Goal: Task Accomplishment & Management: Manage account settings

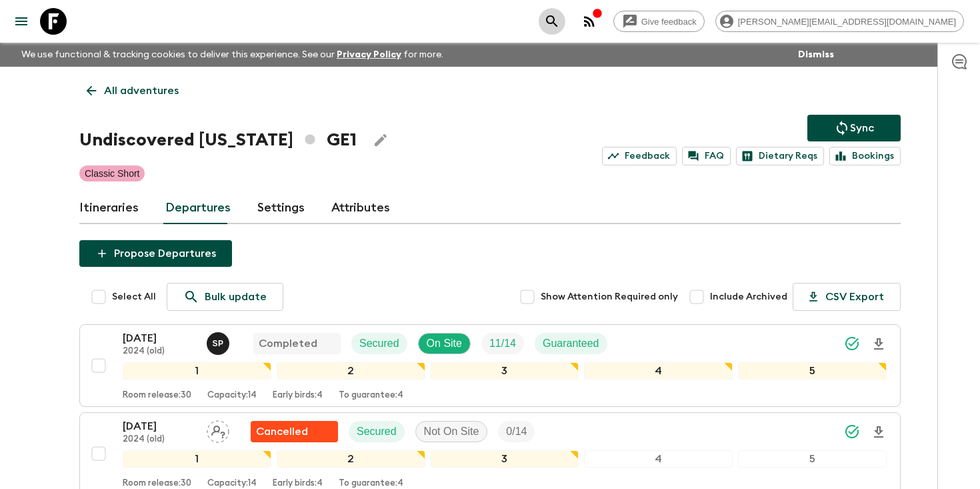
click at [560, 19] on icon "search adventures" at bounding box center [552, 21] width 16 height 16
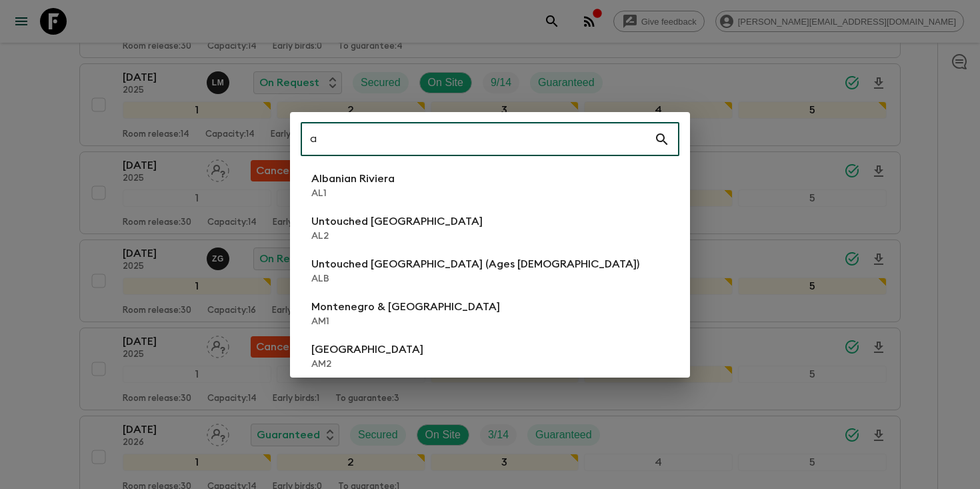
scroll to position [1141, 0]
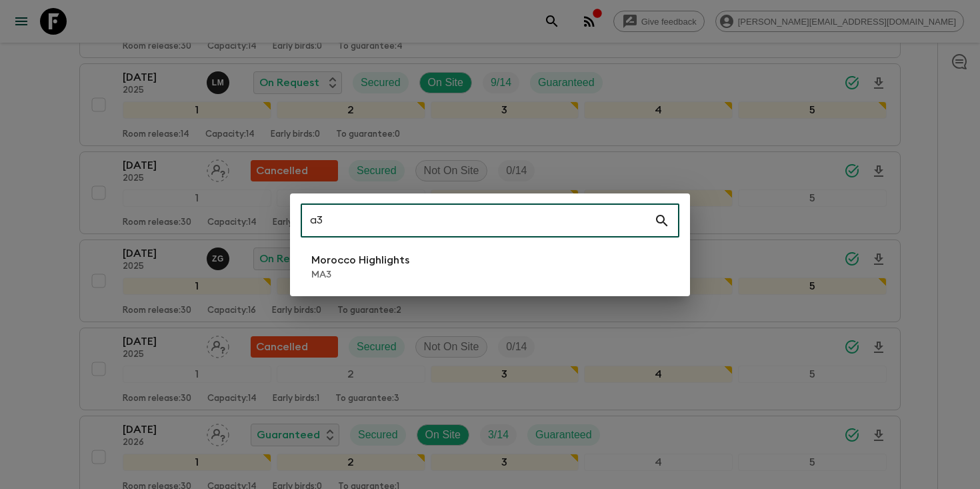
type input "a3"
click at [385, 285] on div "a3 ​ [GEOGRAPHIC_DATA] Highlights MA3" at bounding box center [490, 244] width 400 height 103
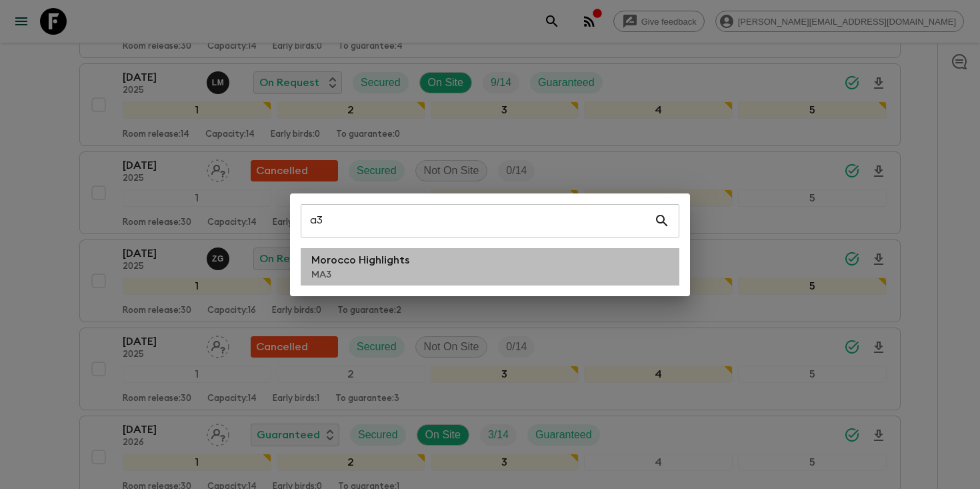
click at [383, 275] on p "MA3" at bounding box center [360, 274] width 98 height 13
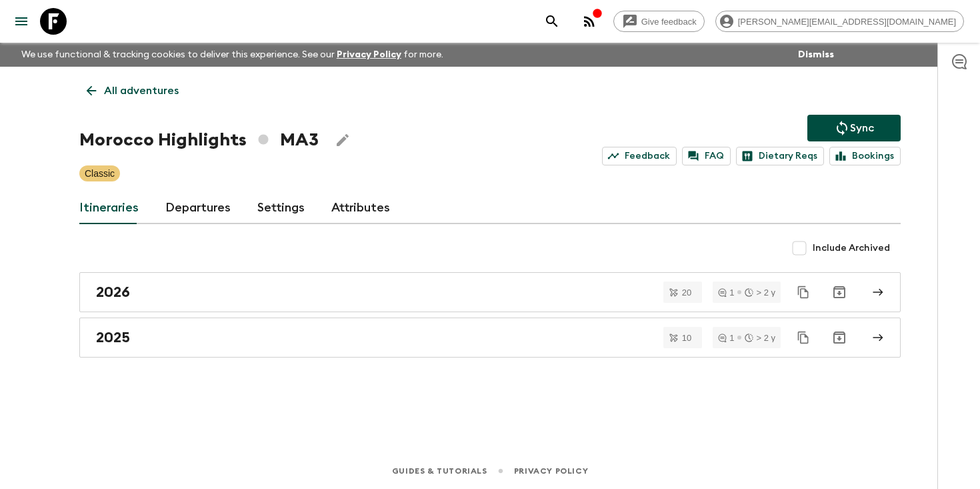
click at [184, 213] on link "Departures" at bounding box center [197, 208] width 65 height 32
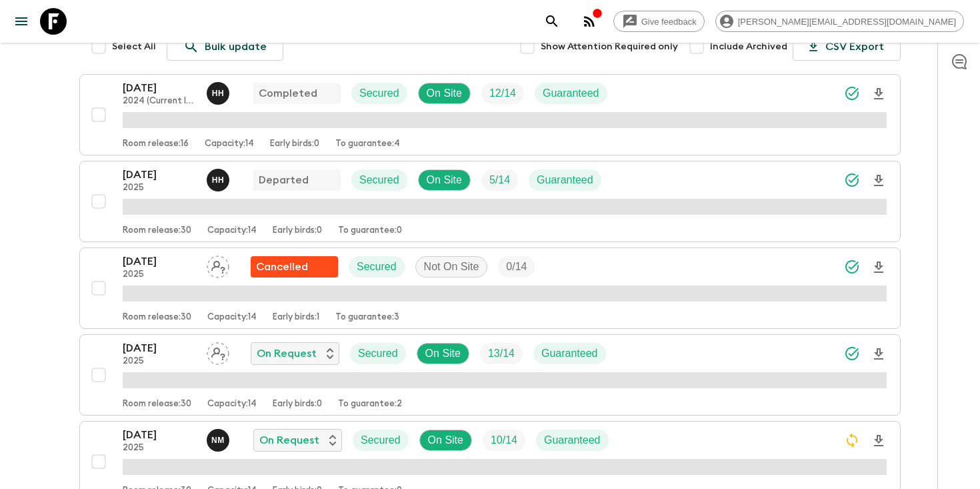
scroll to position [252, 0]
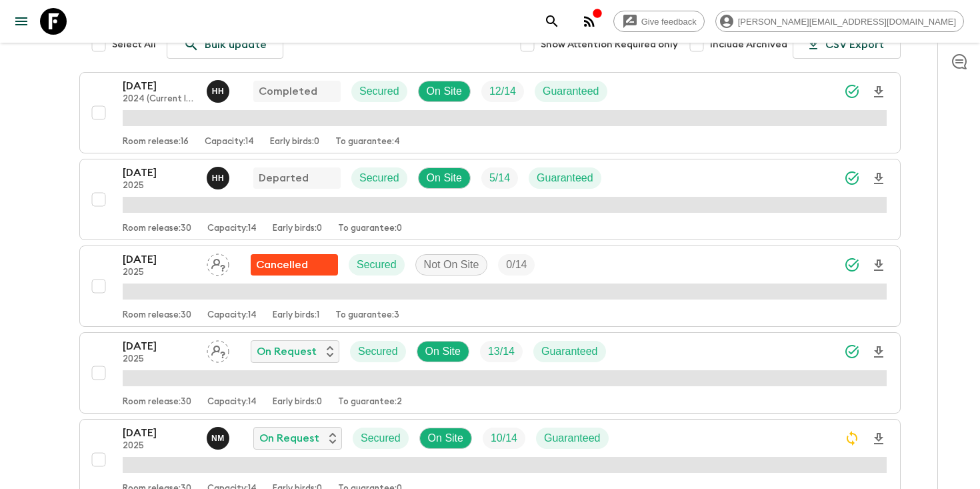
click at [652, 258] on div "[DATE] 2025 Cancelled Secured Not On Site 0 / 14" at bounding box center [505, 264] width 764 height 27
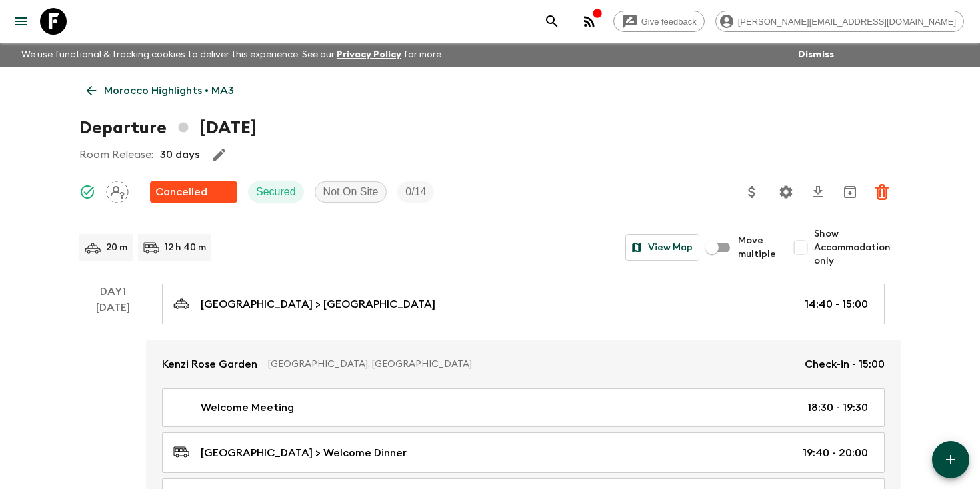
click at [159, 88] on p "Morocco Highlights • MA3" at bounding box center [169, 91] width 130 height 16
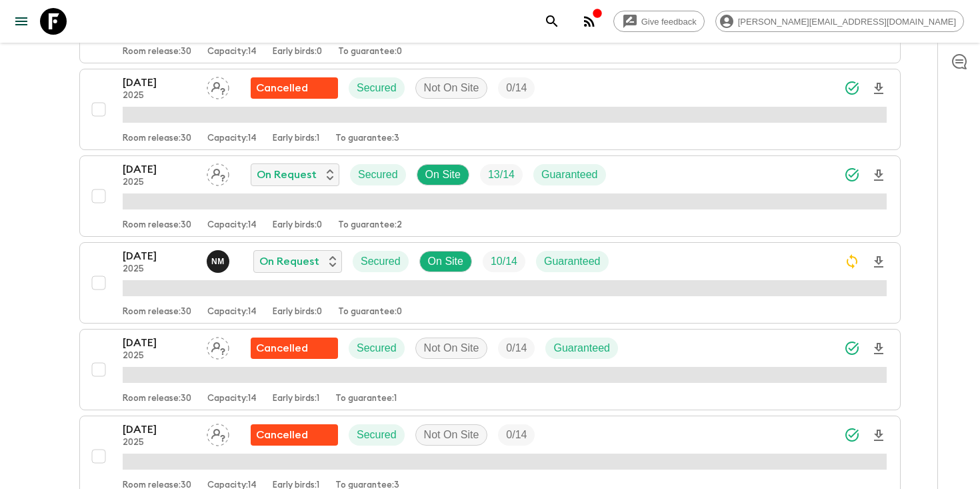
scroll to position [429, 0]
click at [652, 261] on div "[DATE] 2025 N M On Request Secured On Site 10 / 14 Guaranteed" at bounding box center [505, 260] width 764 height 27
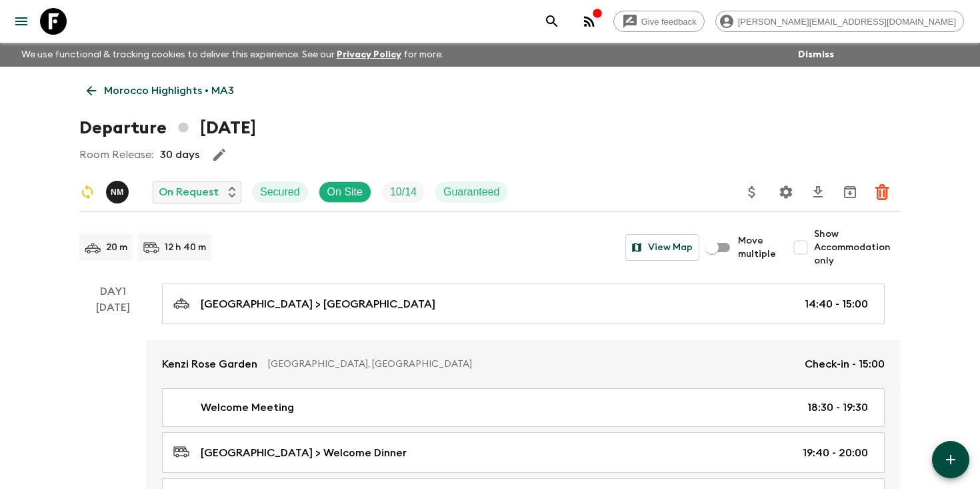
click at [788, 193] on icon "Settings" at bounding box center [786, 191] width 13 height 13
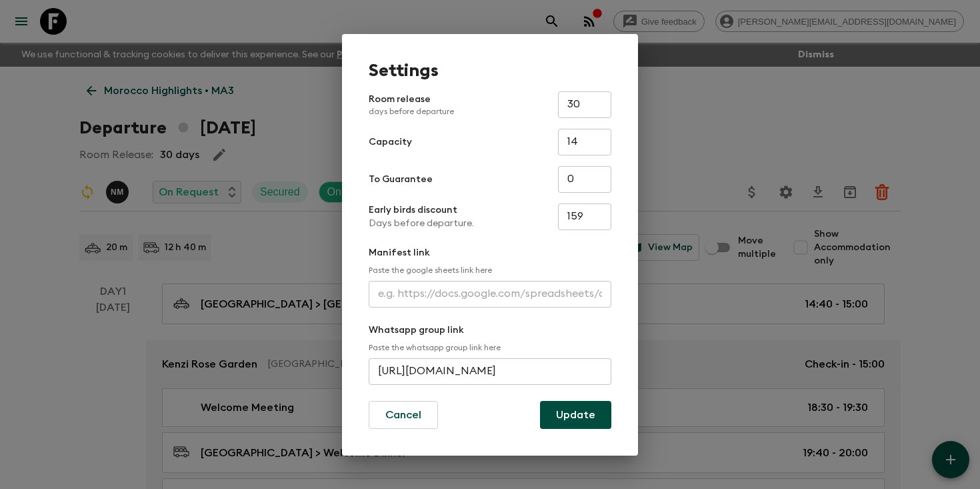
click at [452, 370] on input "[URL][DOMAIN_NAME]" at bounding box center [490, 371] width 243 height 27
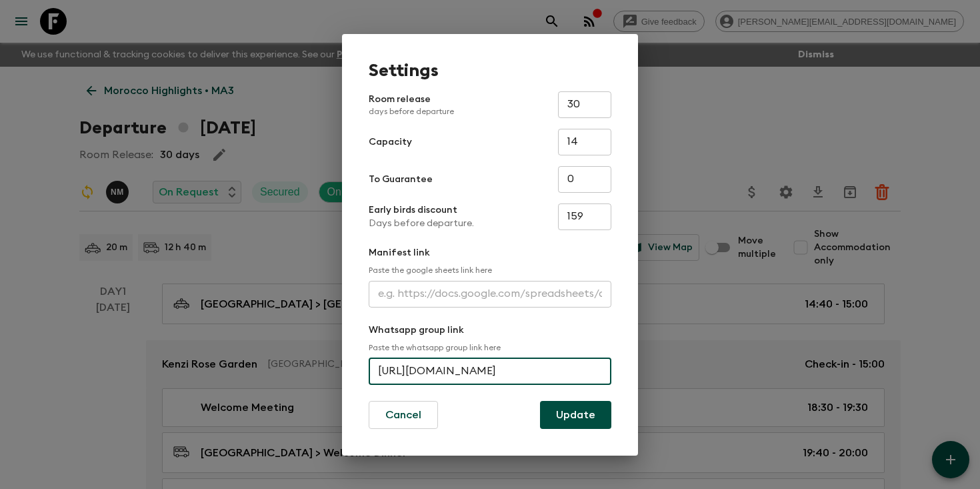
click at [452, 370] on input "[URL][DOMAIN_NAME]" at bounding box center [490, 371] width 243 height 27
click at [940, 136] on div "Settings Room release days before departure 30 ​ Capacity 14 ​ To Guarantee 0 ​…" at bounding box center [490, 244] width 980 height 489
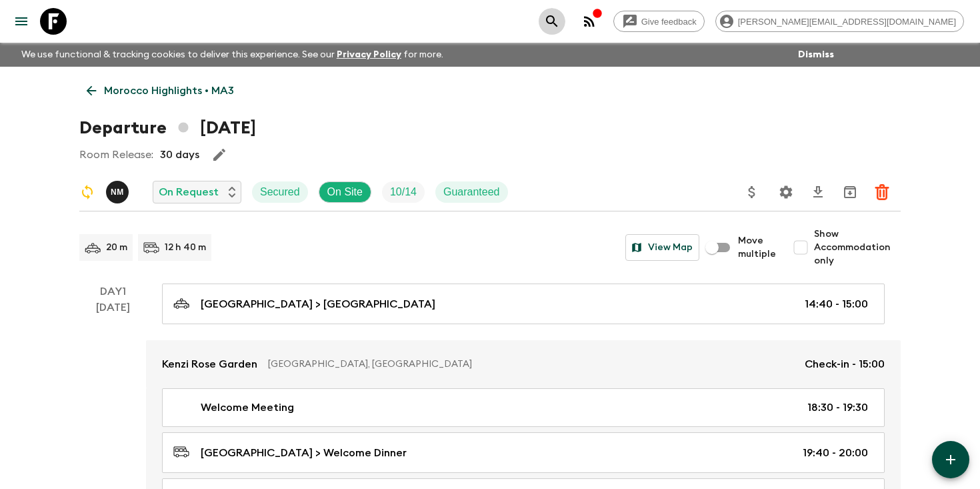
click at [557, 16] on icon "search adventures" at bounding box center [551, 20] width 11 height 11
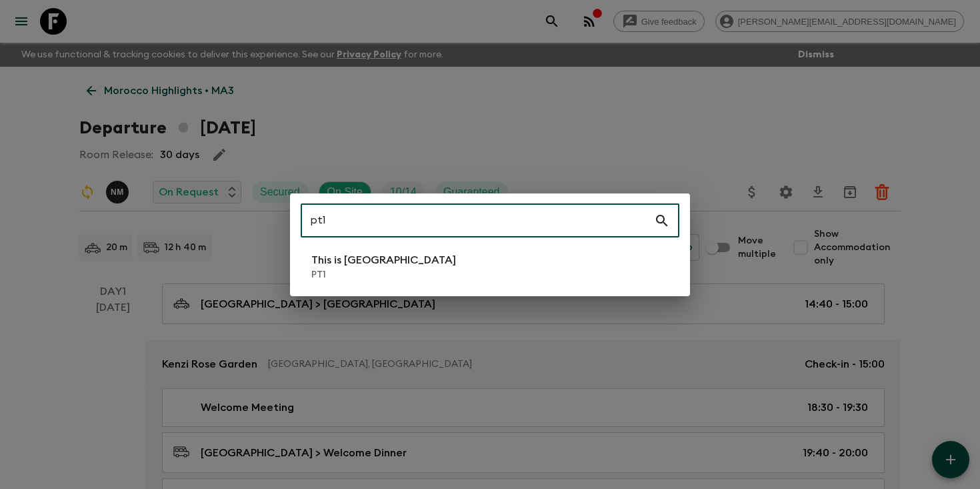
type input "pt1"
click at [419, 261] on li "This is Portugal PT1" at bounding box center [490, 266] width 379 height 37
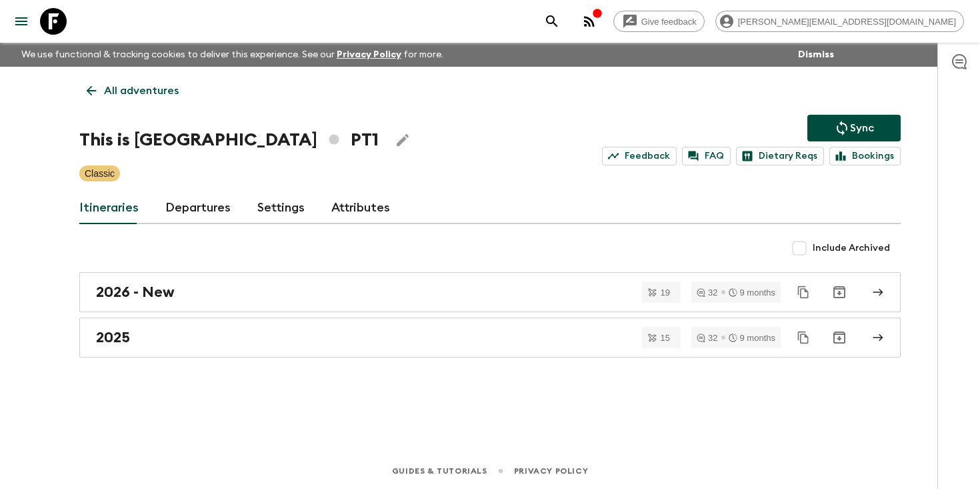
click at [207, 209] on link "Departures" at bounding box center [197, 208] width 65 height 32
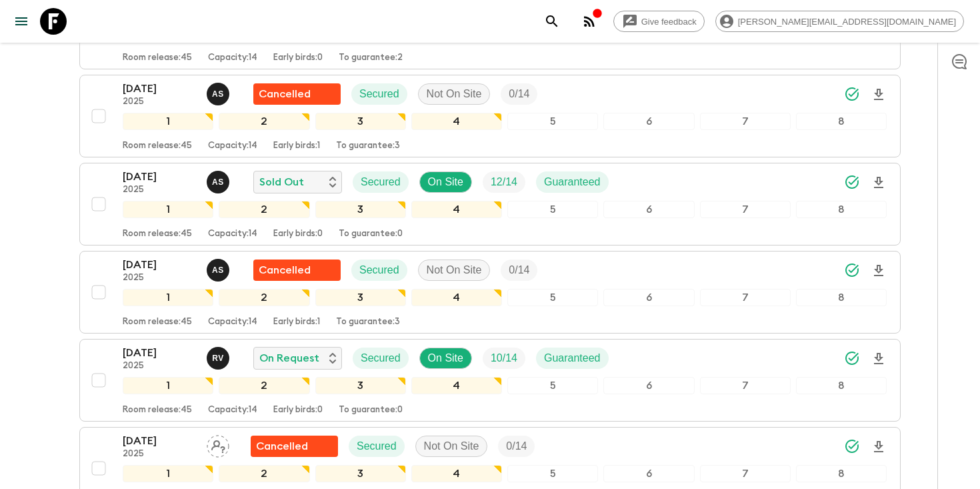
scroll to position [4856, 0]
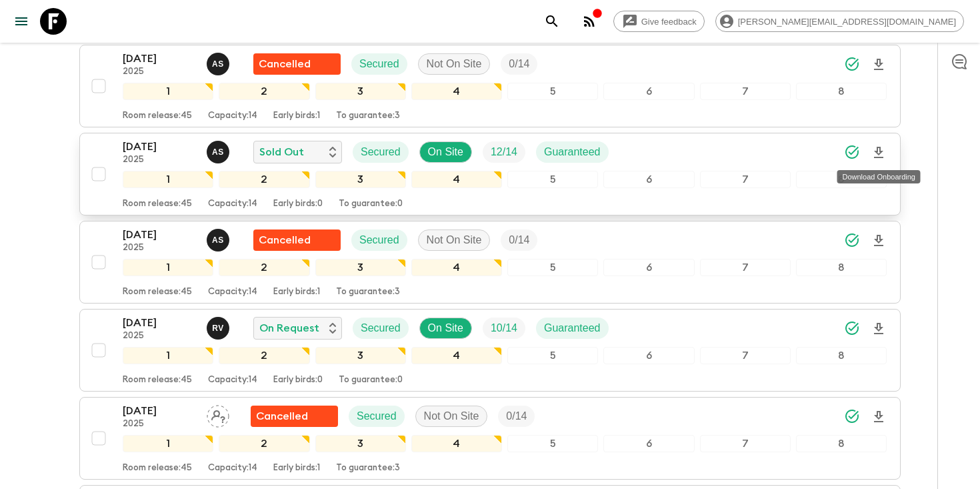
click at [883, 153] on icon "Download Onboarding" at bounding box center [879, 153] width 16 height 16
click at [560, 20] on icon "search adventures" at bounding box center [552, 21] width 16 height 16
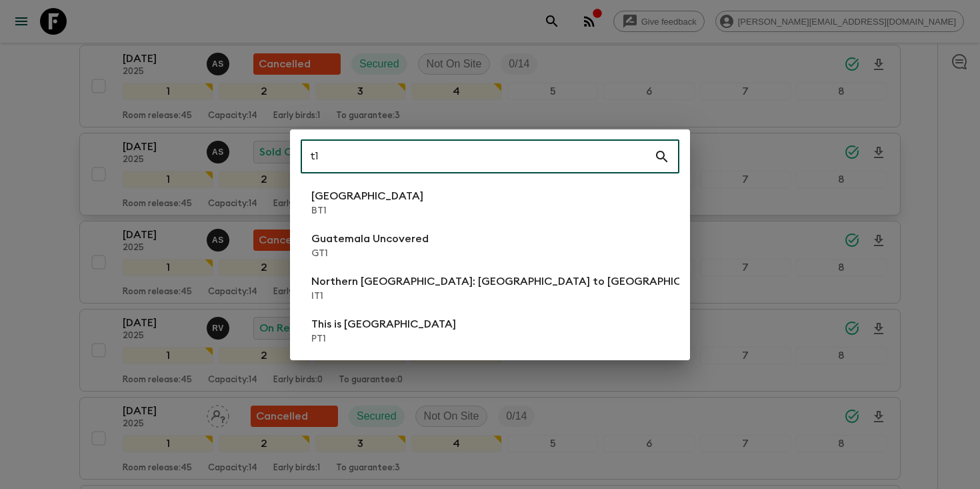
type input "t"
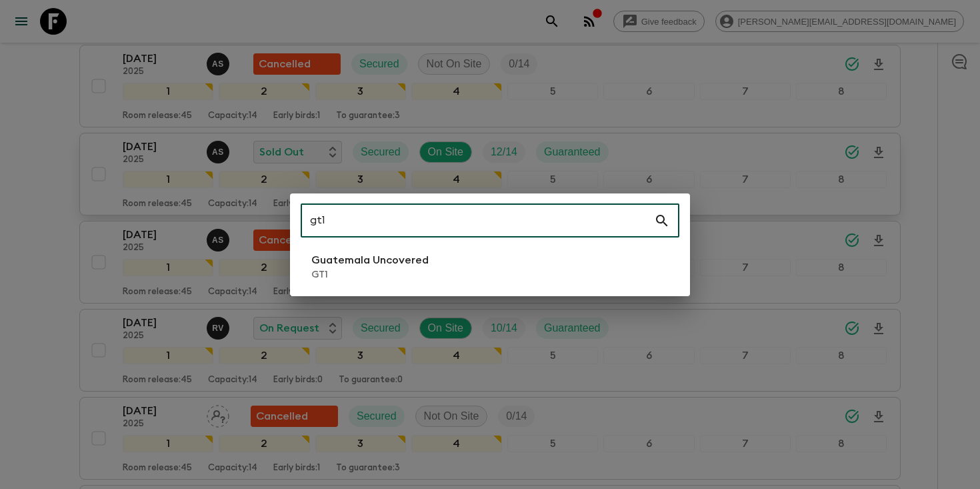
type input "gt1"
click at [433, 263] on li "Guatemala Uncovered GT1" at bounding box center [490, 266] width 379 height 37
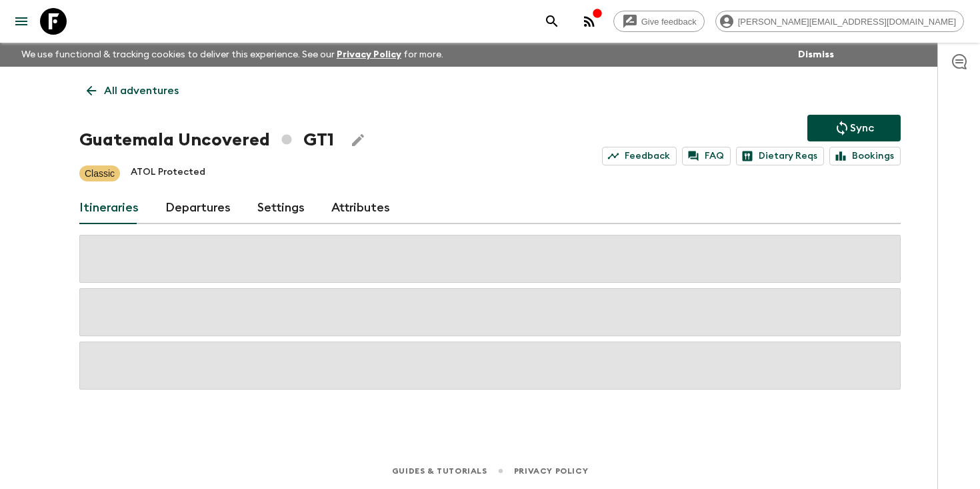
click at [188, 217] on link "Departures" at bounding box center [197, 208] width 65 height 32
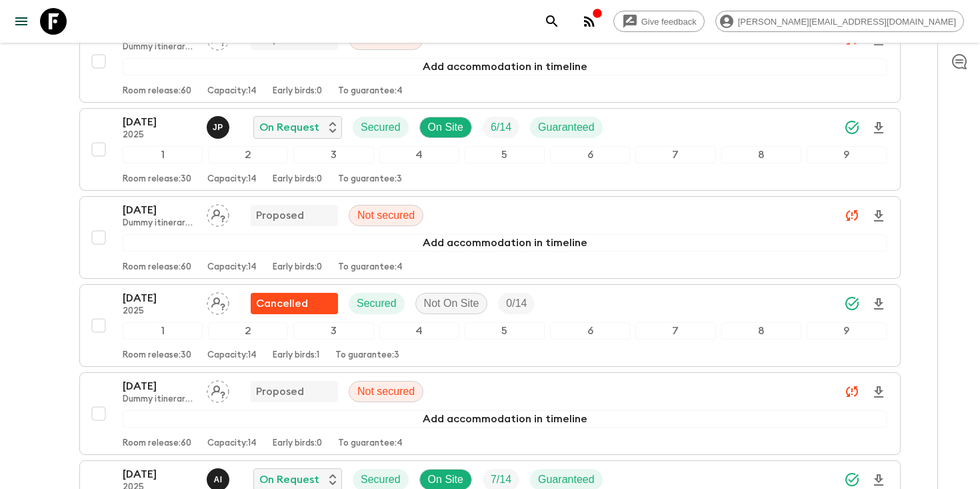
scroll to position [2486, 0]
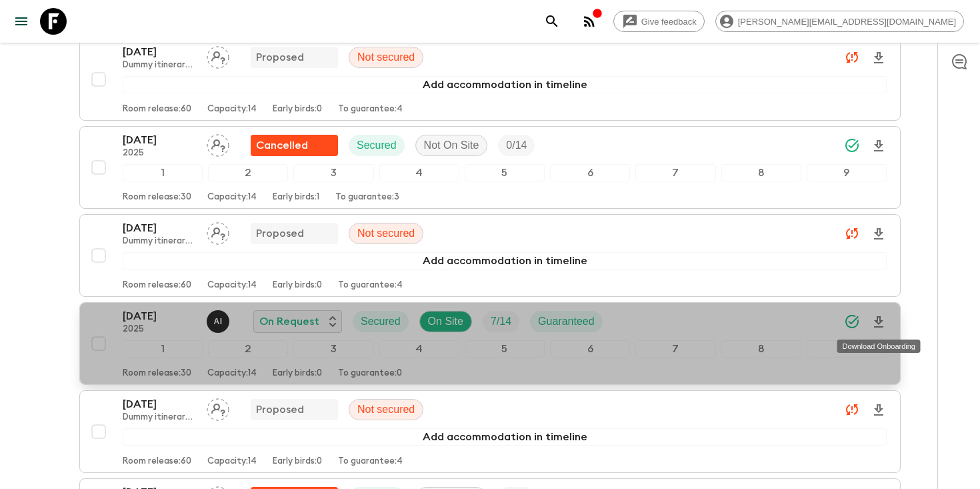
click at [883, 321] on icon "Download Onboarding" at bounding box center [879, 322] width 16 height 16
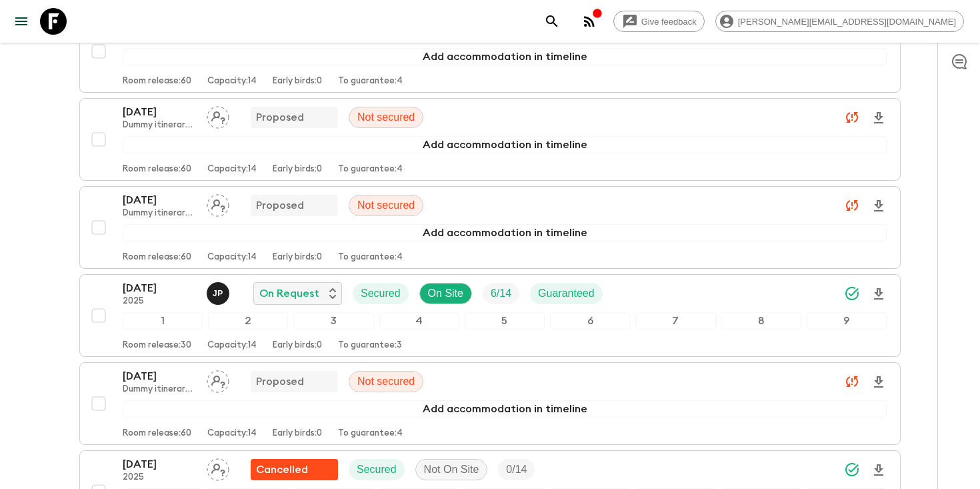
scroll to position [2410, 0]
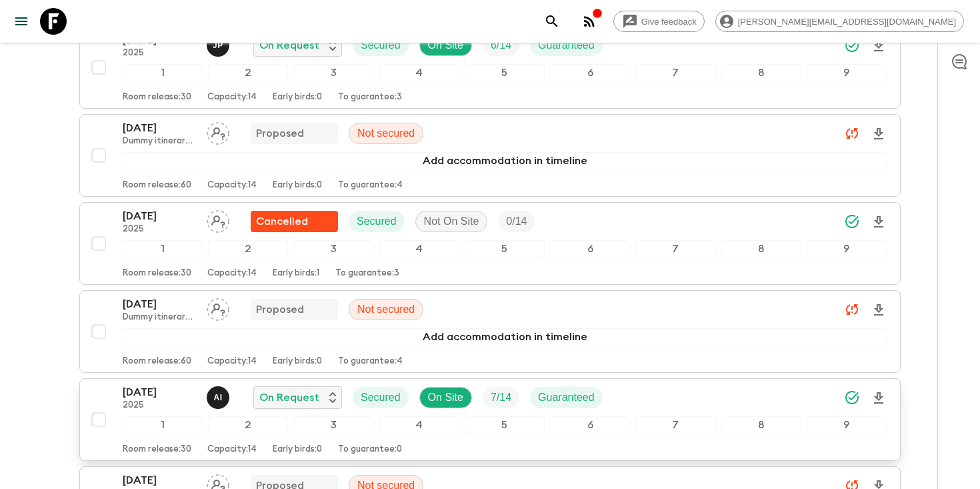
click at [675, 395] on div "[DATE] 2025 A I On Request Secured On Site 7 / 14 Guaranteed" at bounding box center [505, 397] width 764 height 27
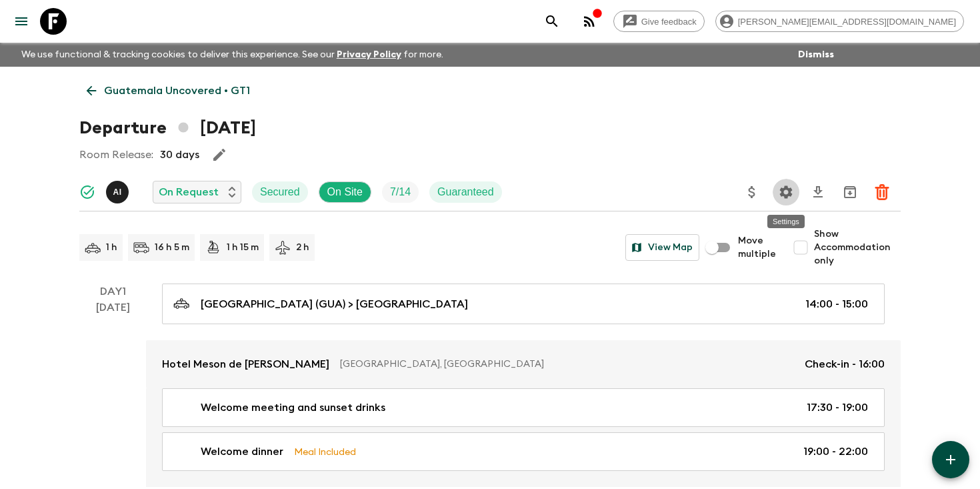
click at [787, 197] on icon "Settings" at bounding box center [786, 191] width 13 height 13
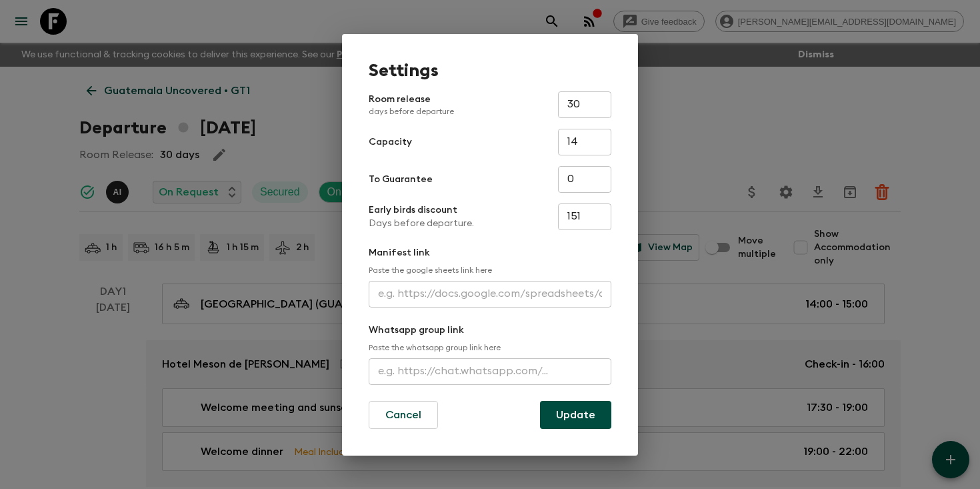
click at [497, 291] on input "text" at bounding box center [490, 294] width 243 height 27
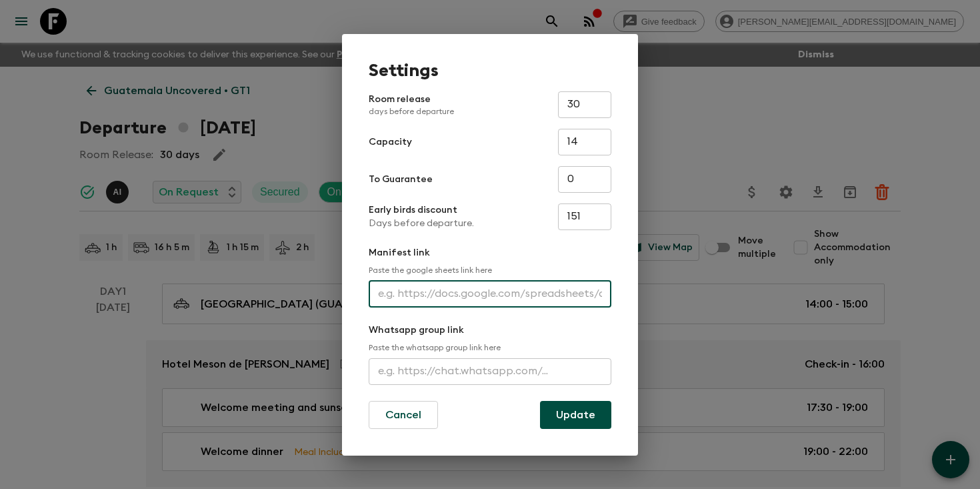
paste input "[URL][DOMAIN_NAME]"
type input "[URL][DOMAIN_NAME]"
click at [587, 413] on button "Update" at bounding box center [575, 415] width 71 height 28
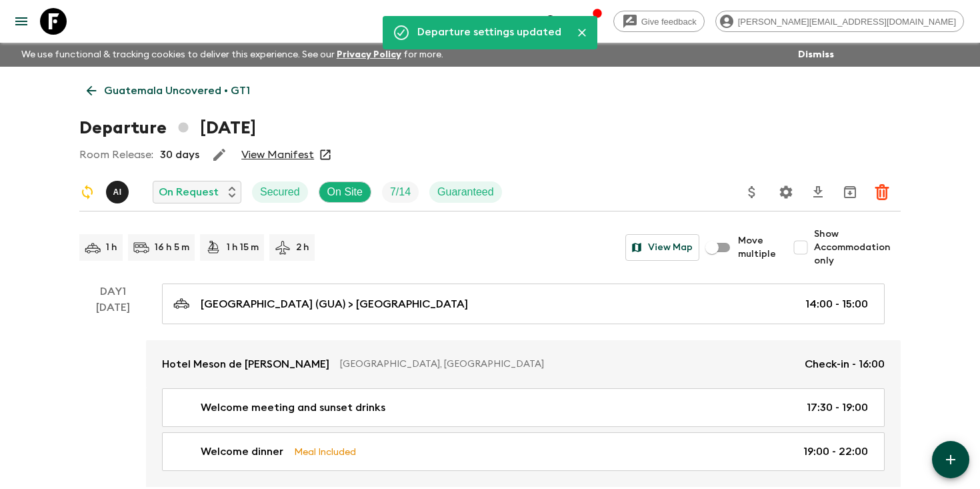
click at [560, 24] on icon "search adventures" at bounding box center [552, 21] width 16 height 16
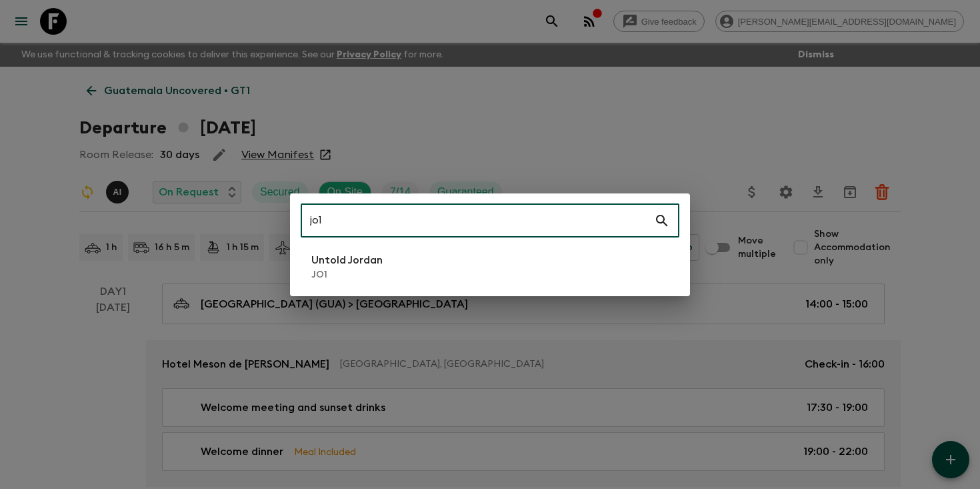
type input "jo1"
click at [388, 269] on li "Untold Jordan JO1" at bounding box center [490, 266] width 379 height 37
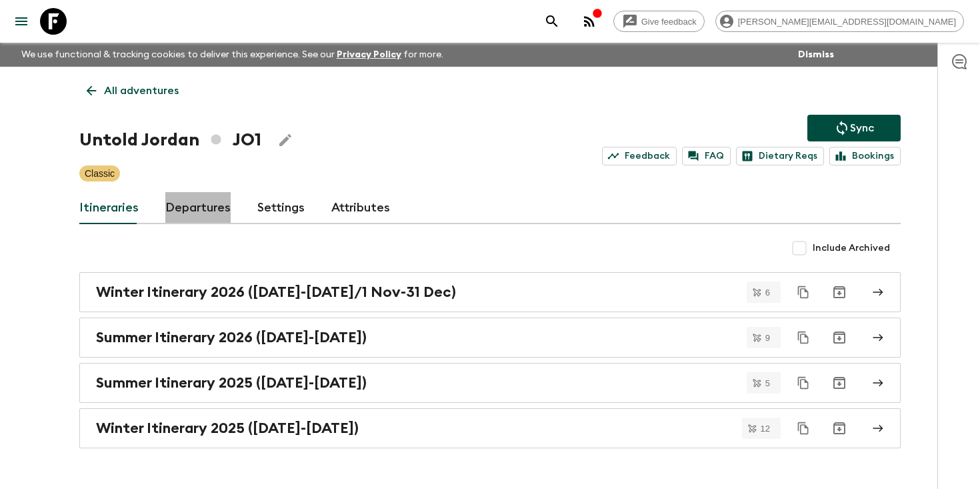
click at [199, 217] on link "Departures" at bounding box center [197, 208] width 65 height 32
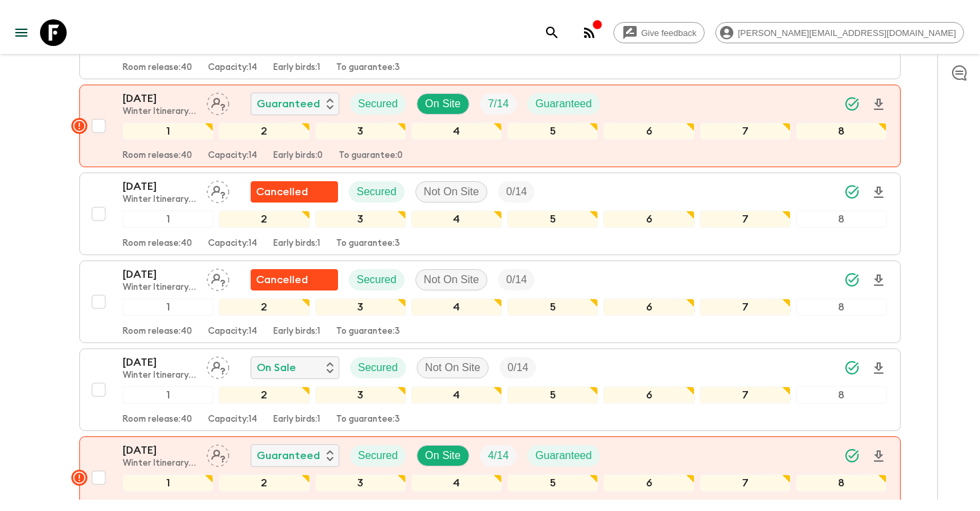
scroll to position [1650, 0]
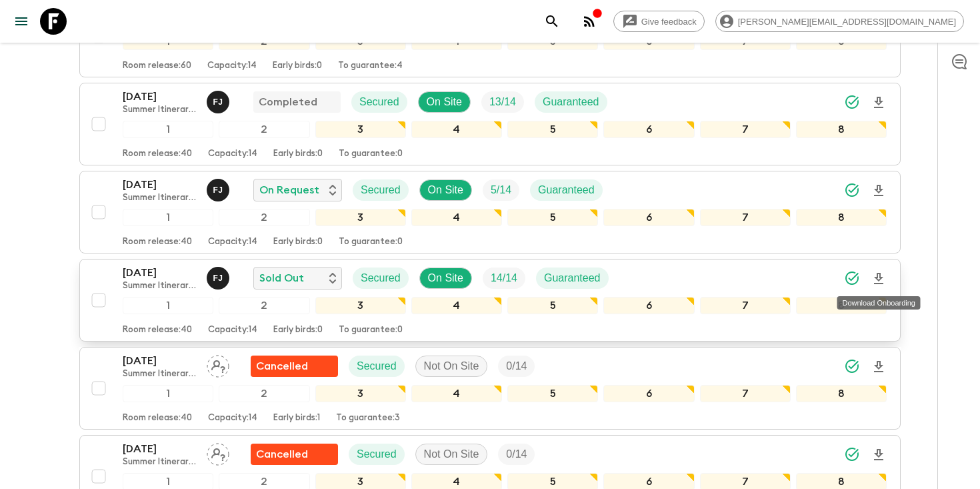
click at [877, 277] on icon "Download Onboarding" at bounding box center [878, 278] width 9 height 11
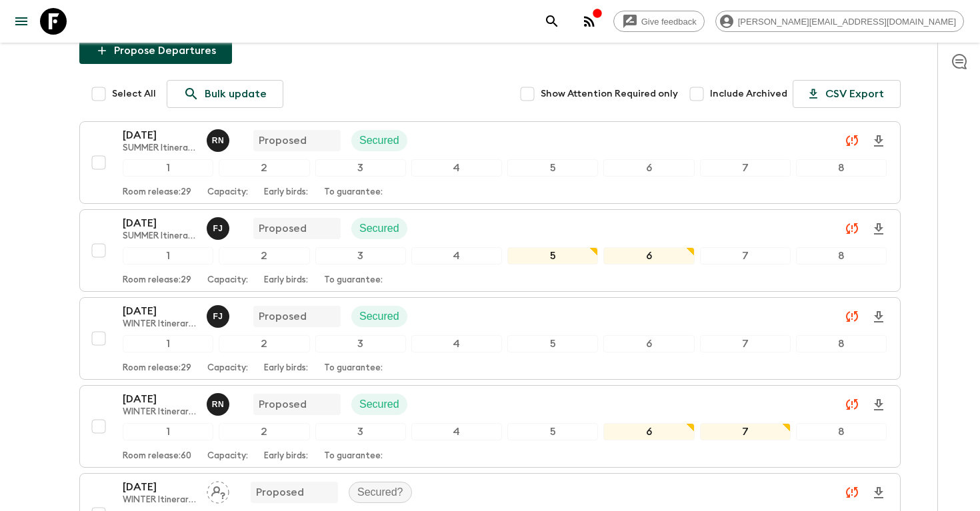
scroll to position [0, 0]
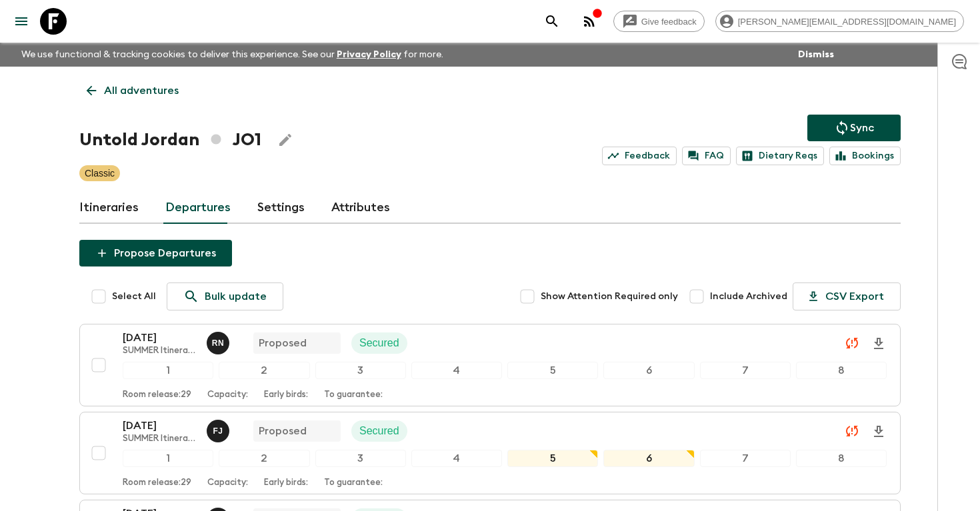
click at [560, 19] on icon "search adventures" at bounding box center [552, 21] width 16 height 16
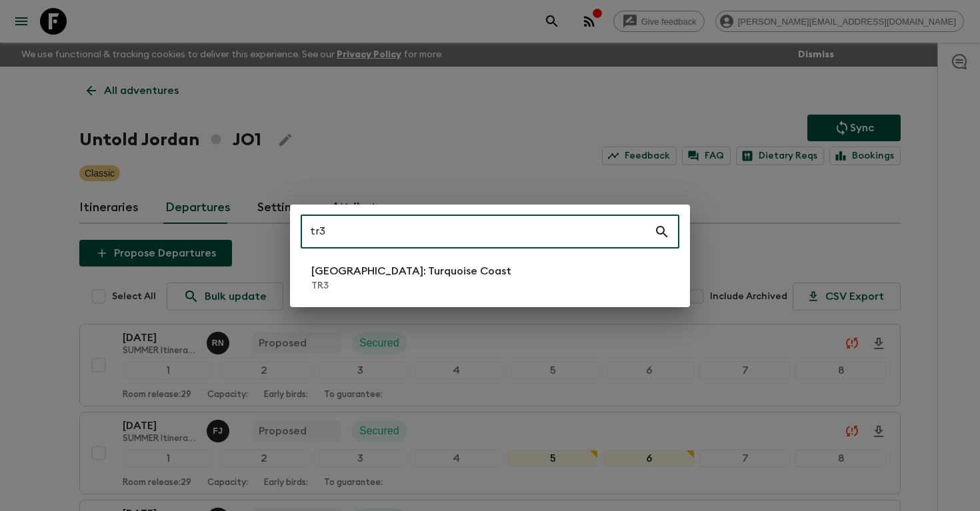
type input "tr3"
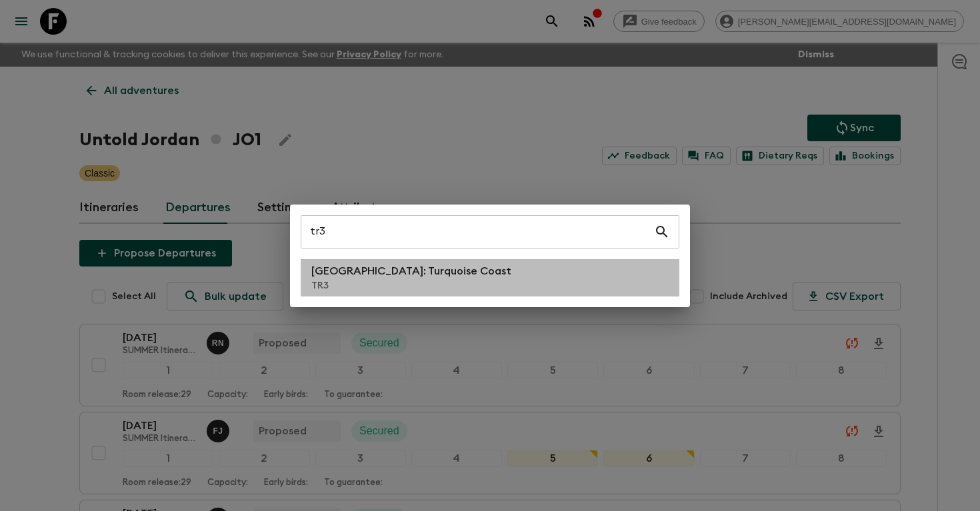
click at [461, 278] on li "[GEOGRAPHIC_DATA]: Turquoise Coast TR3" at bounding box center [490, 277] width 379 height 37
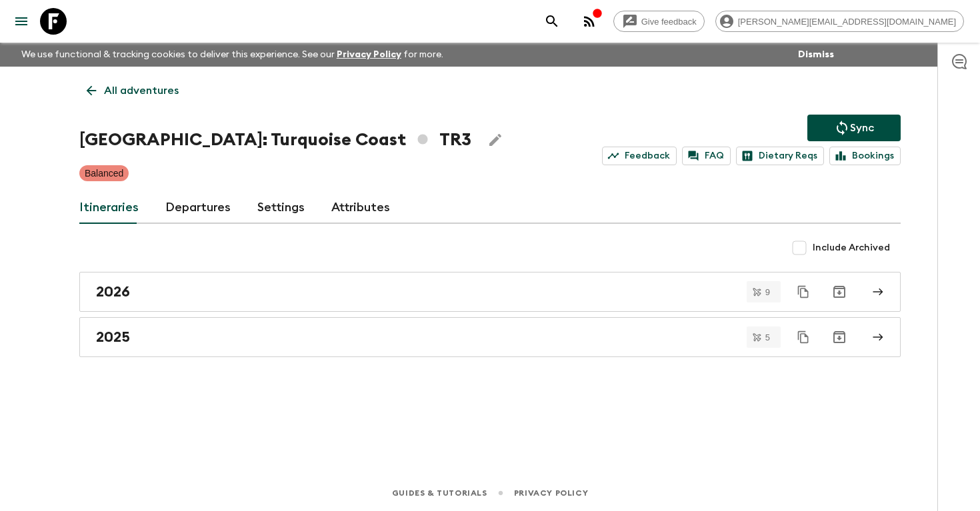
click at [185, 209] on link "Departures" at bounding box center [197, 208] width 65 height 32
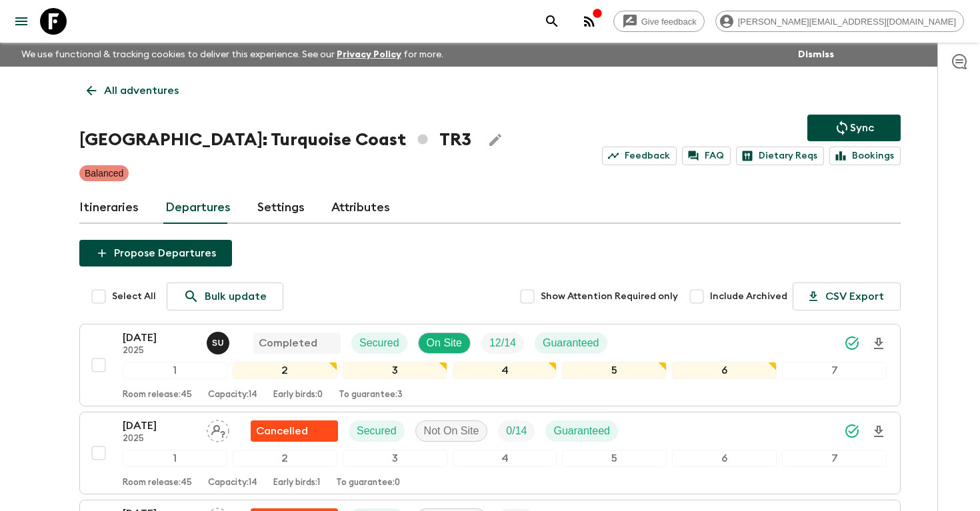
click at [557, 20] on icon "search adventures" at bounding box center [551, 20] width 11 height 11
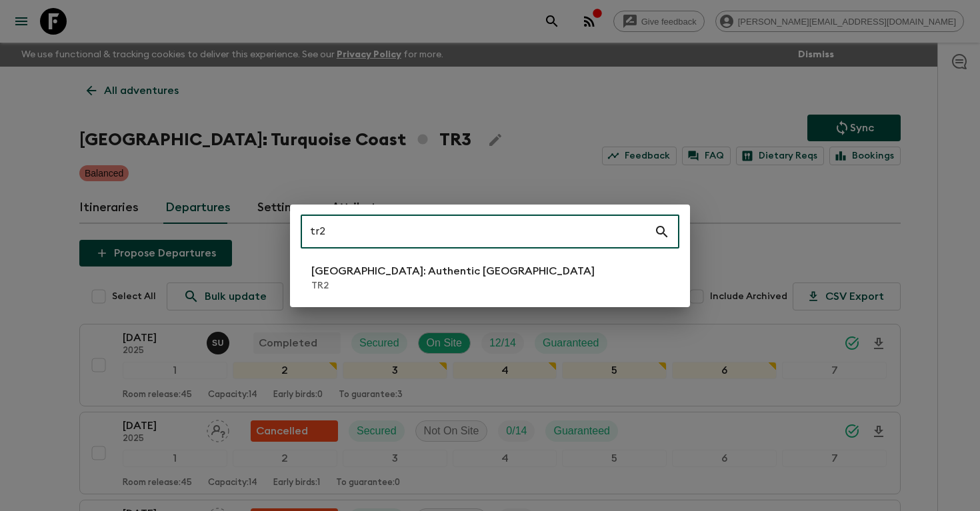
type input "tr2"
click at [531, 276] on li "[GEOGRAPHIC_DATA]: Authentic [GEOGRAPHIC_DATA] TR2" at bounding box center [490, 277] width 379 height 37
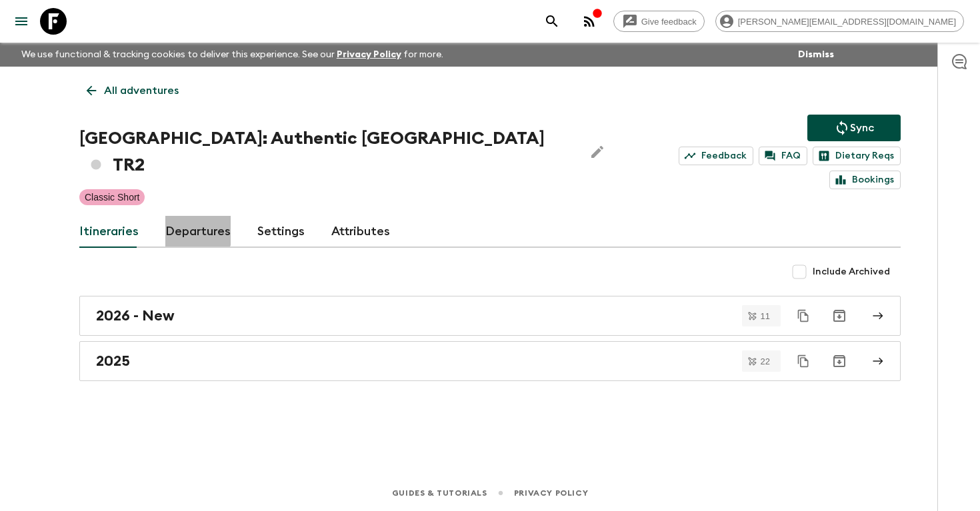
click at [190, 216] on link "Departures" at bounding box center [197, 232] width 65 height 32
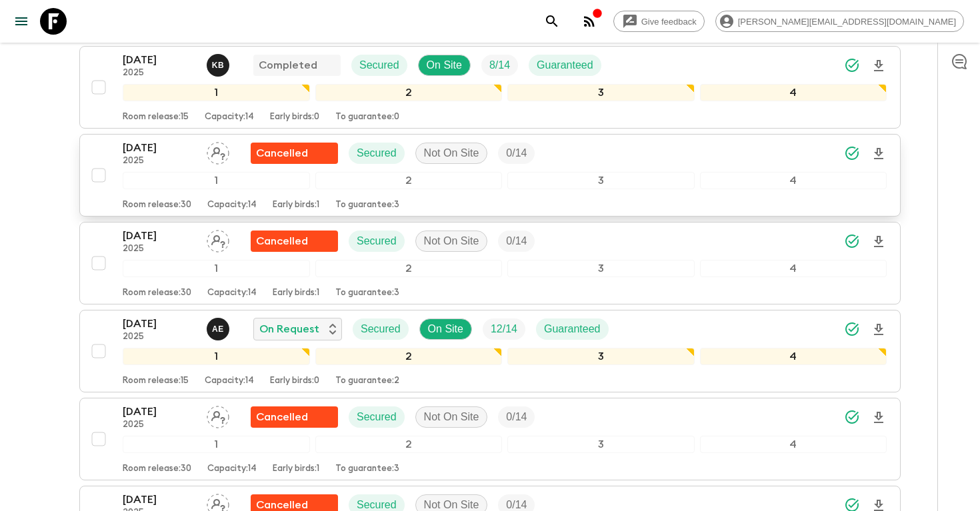
scroll to position [1754, 0]
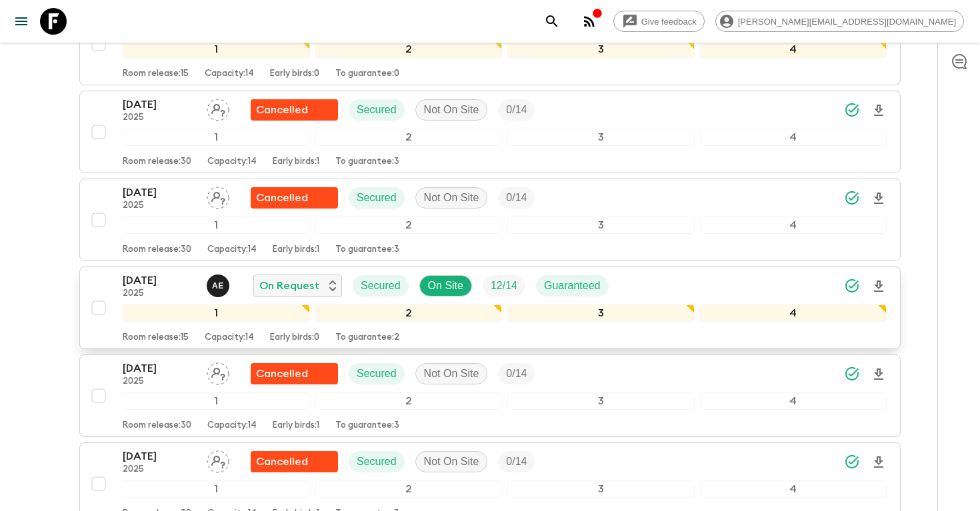
click at [881, 279] on icon "Download Onboarding" at bounding box center [879, 287] width 16 height 16
